Goal: Find specific page/section: Find specific page/section

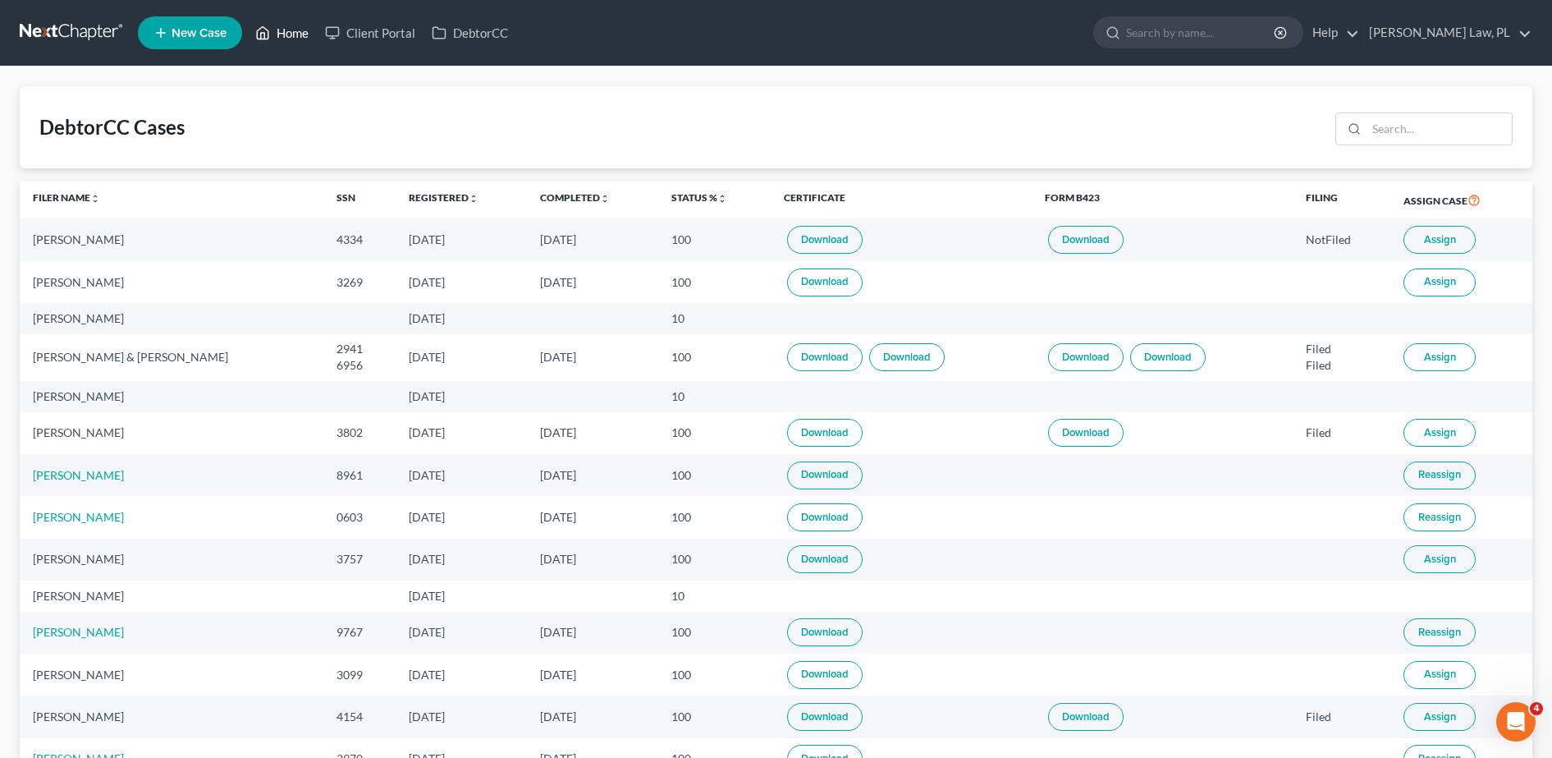
click at [278, 23] on link "Home" at bounding box center [282, 33] width 70 height 30
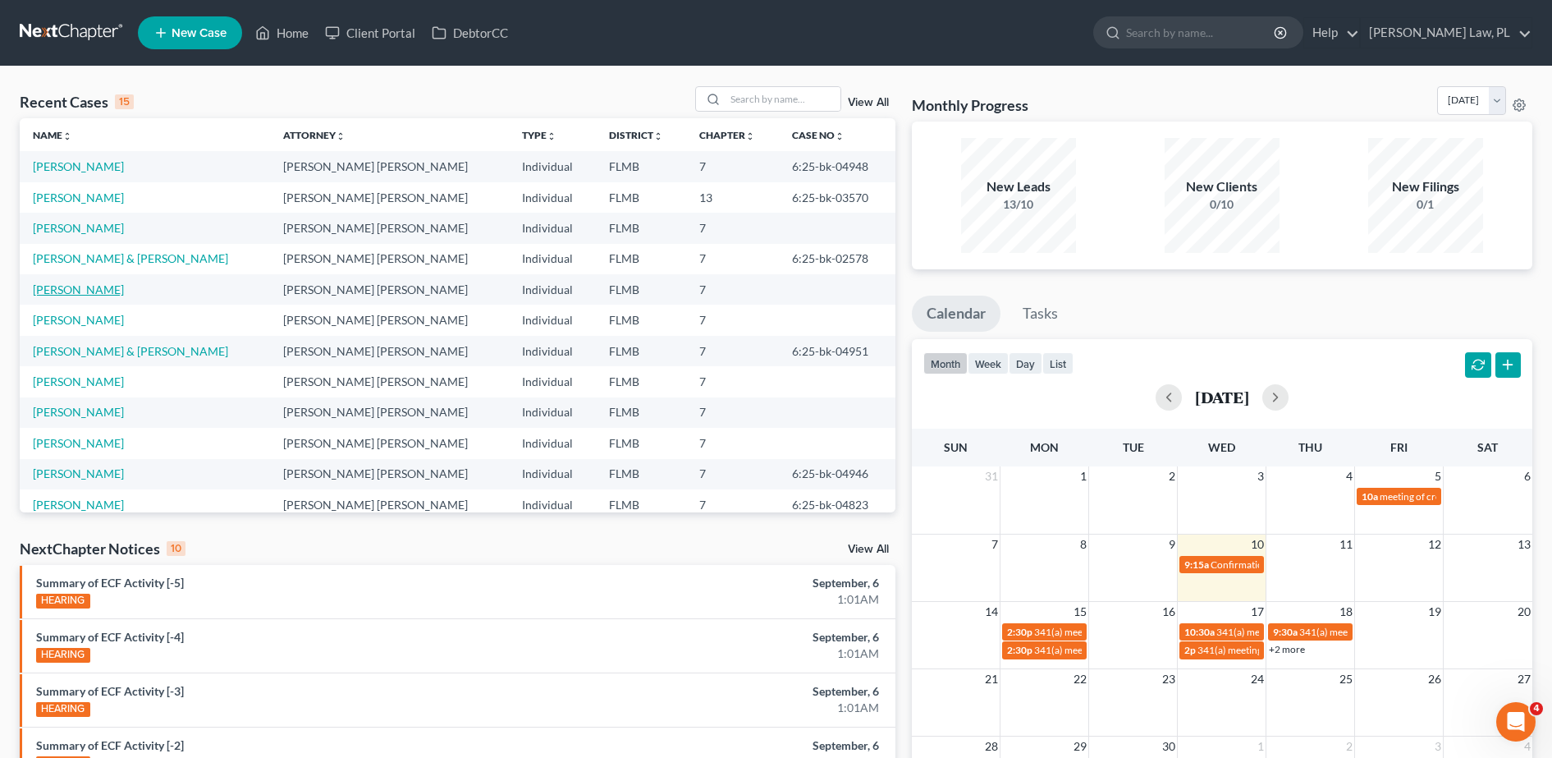
click at [99, 291] on link "[PERSON_NAME]" at bounding box center [78, 289] width 91 height 14
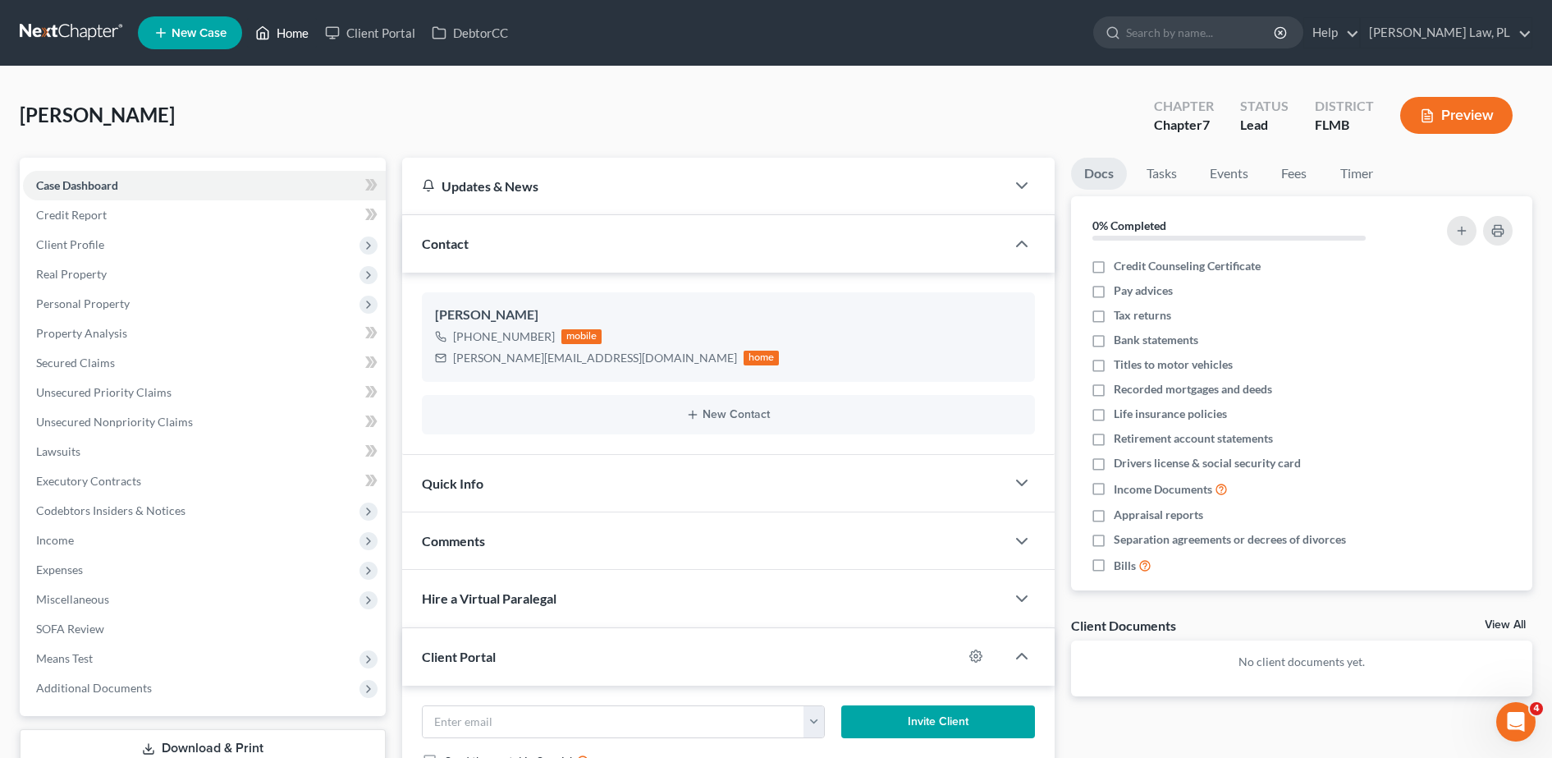
click at [291, 26] on link "Home" at bounding box center [282, 33] width 70 height 30
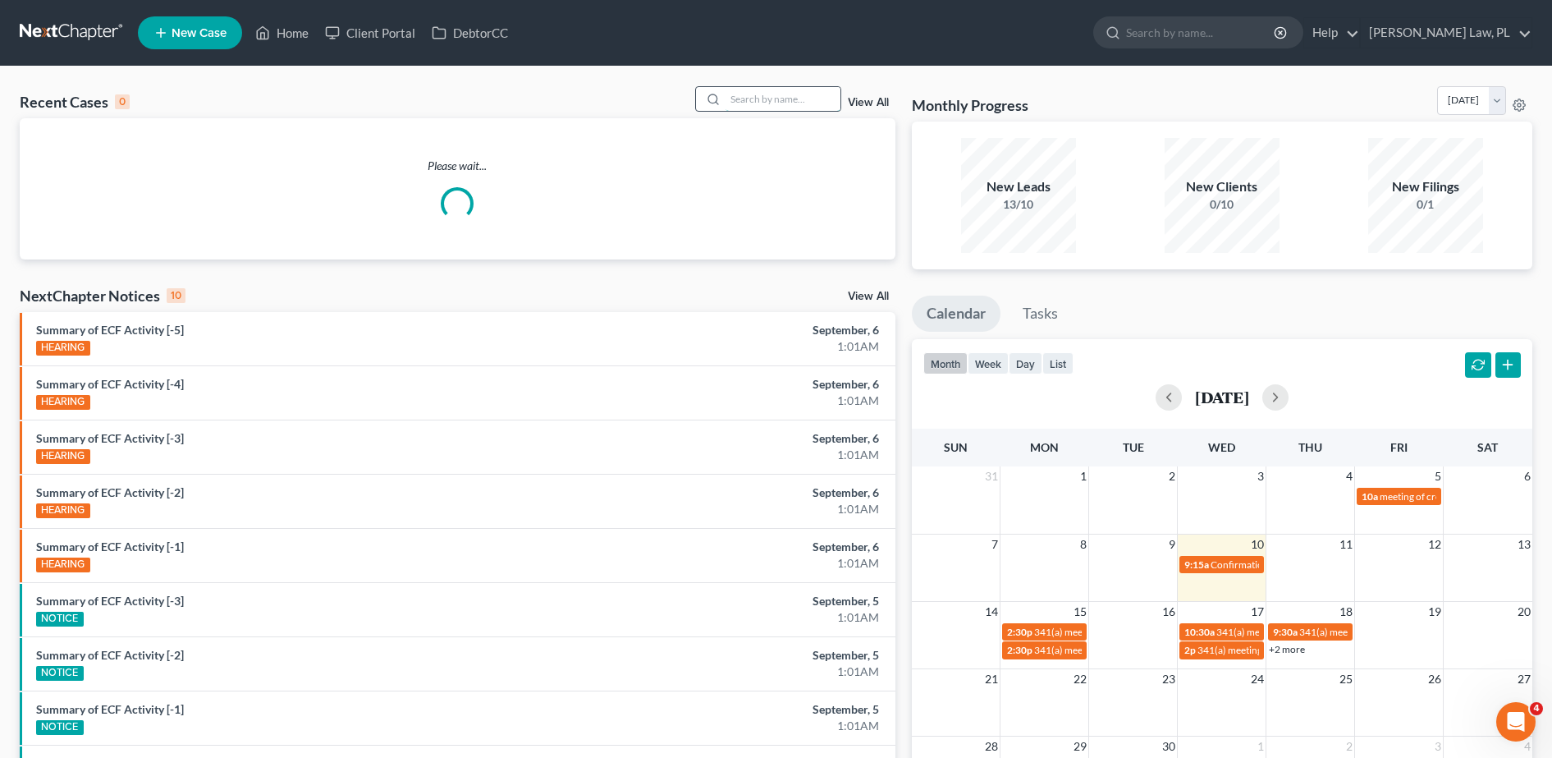
click at [796, 105] on input "search" at bounding box center [783, 99] width 115 height 24
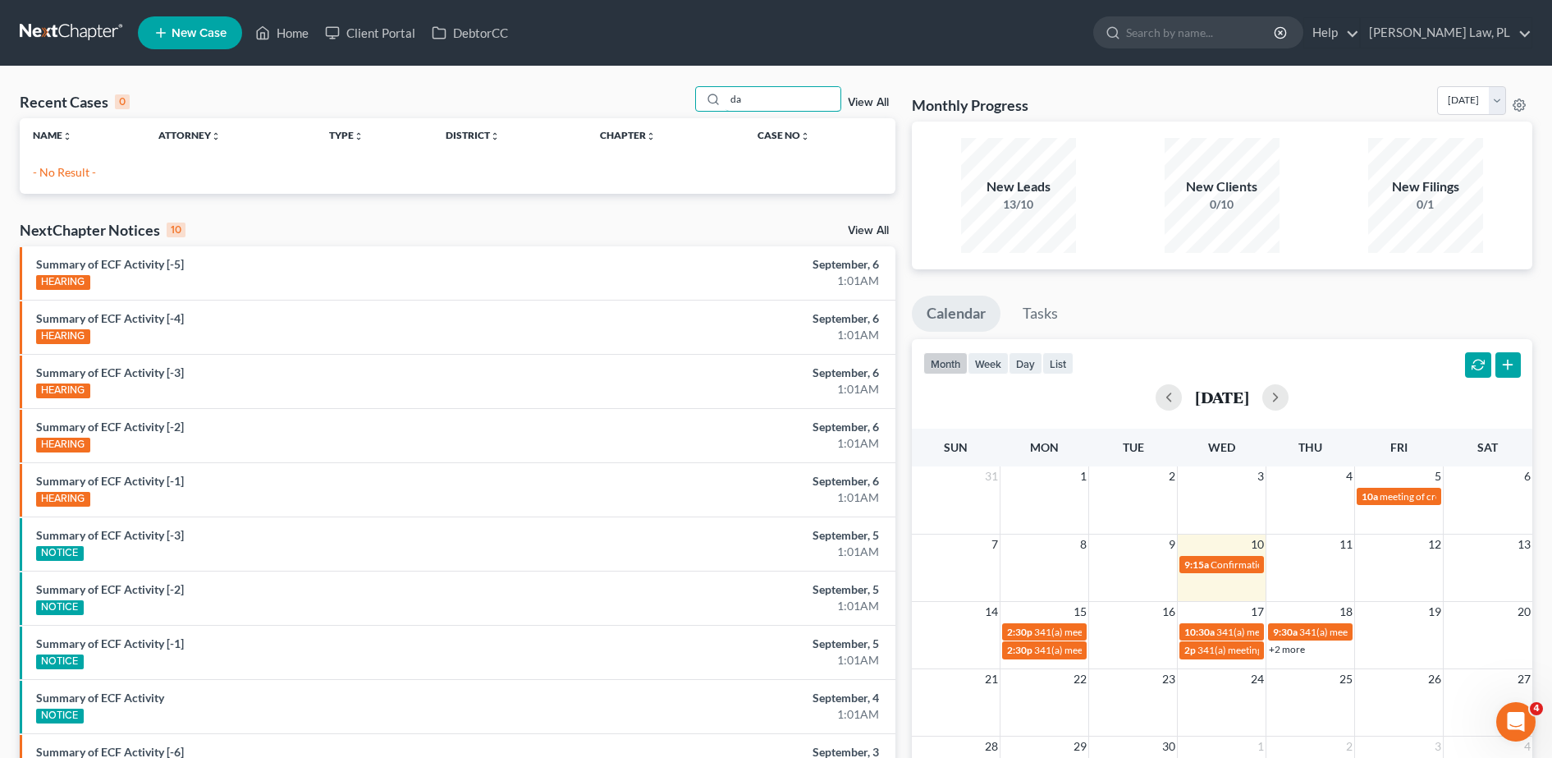
type input "d"
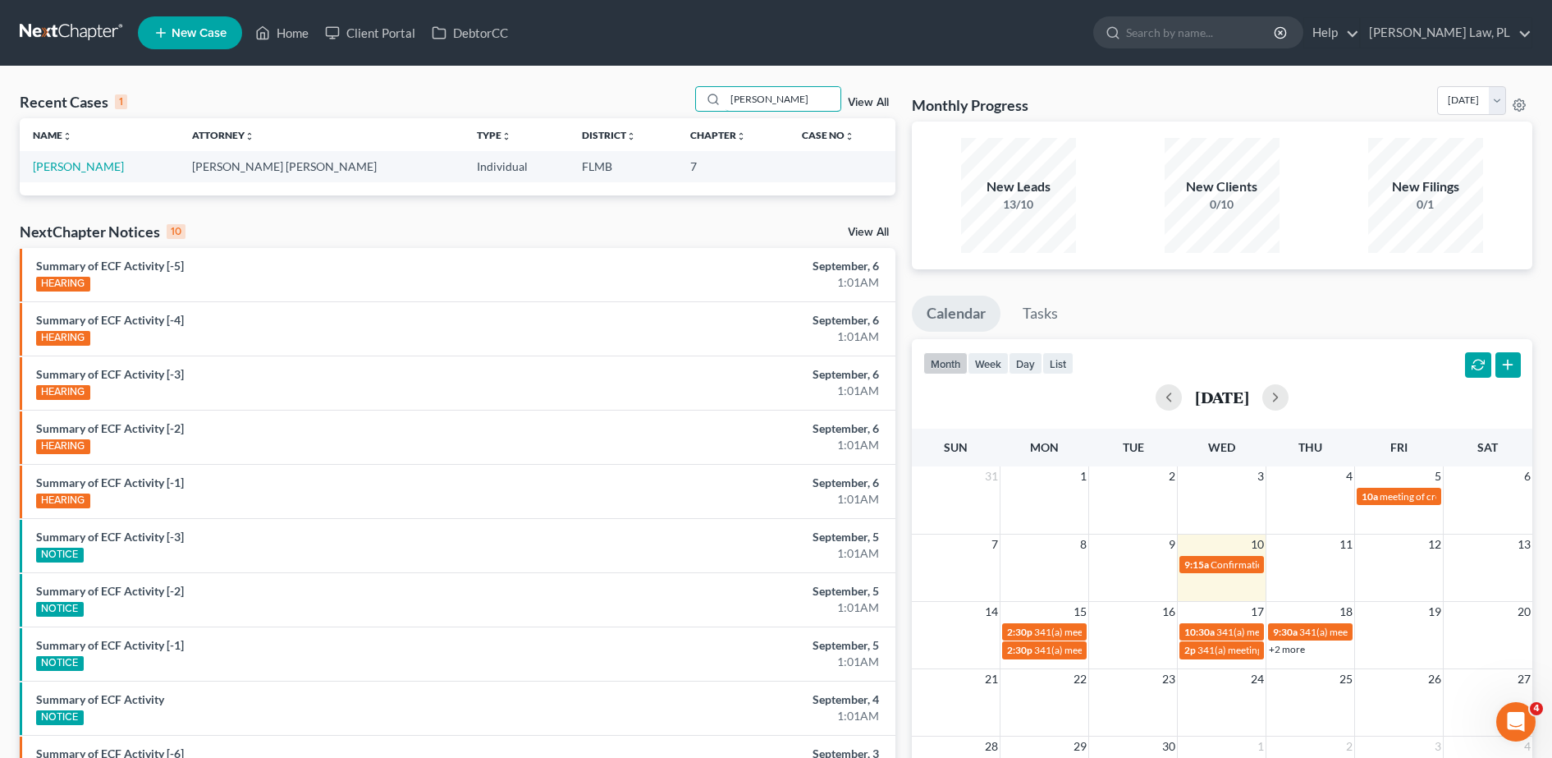
type input "[PERSON_NAME]"
click at [89, 166] on link "[PERSON_NAME]" at bounding box center [78, 166] width 91 height 14
